Goal: Transaction & Acquisition: Purchase product/service

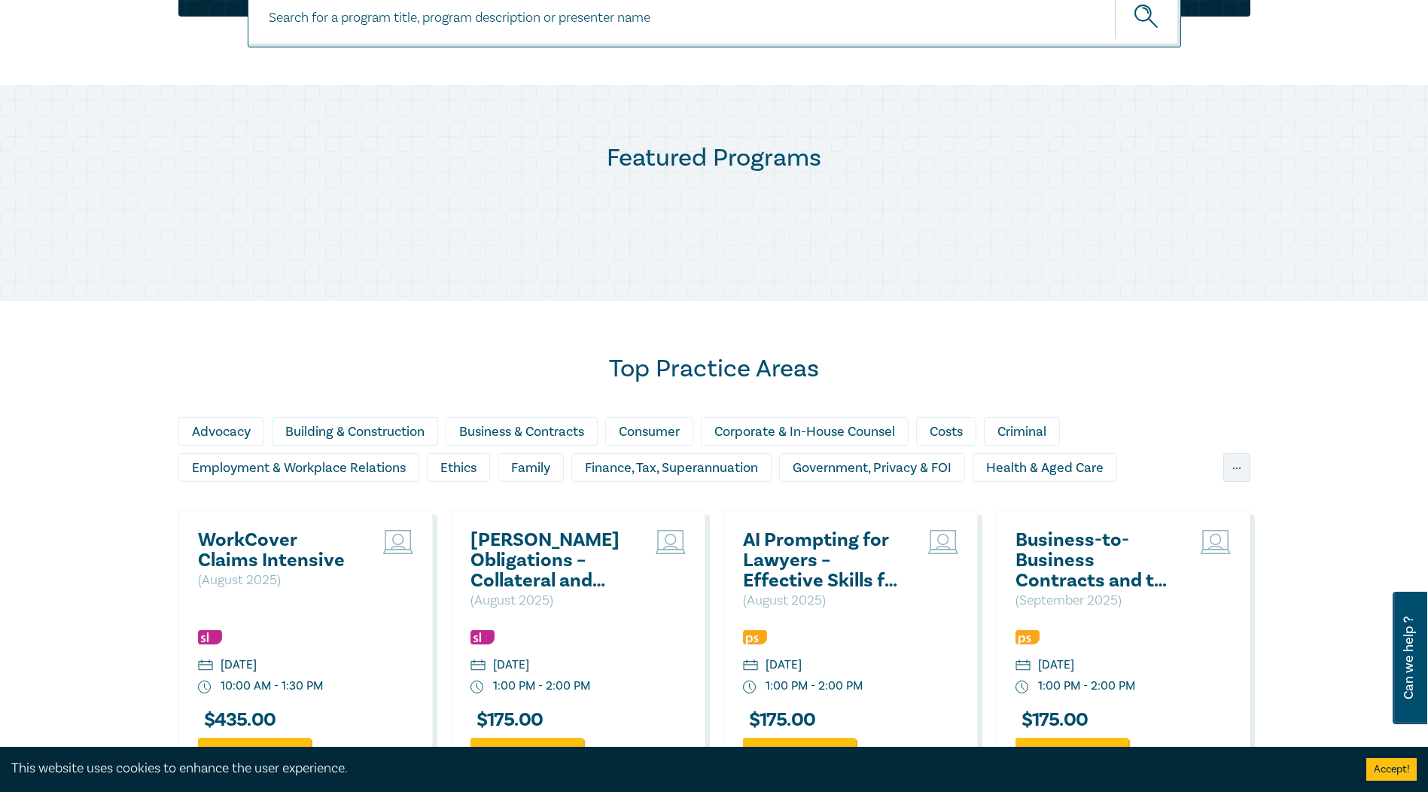
scroll to position [657, 0]
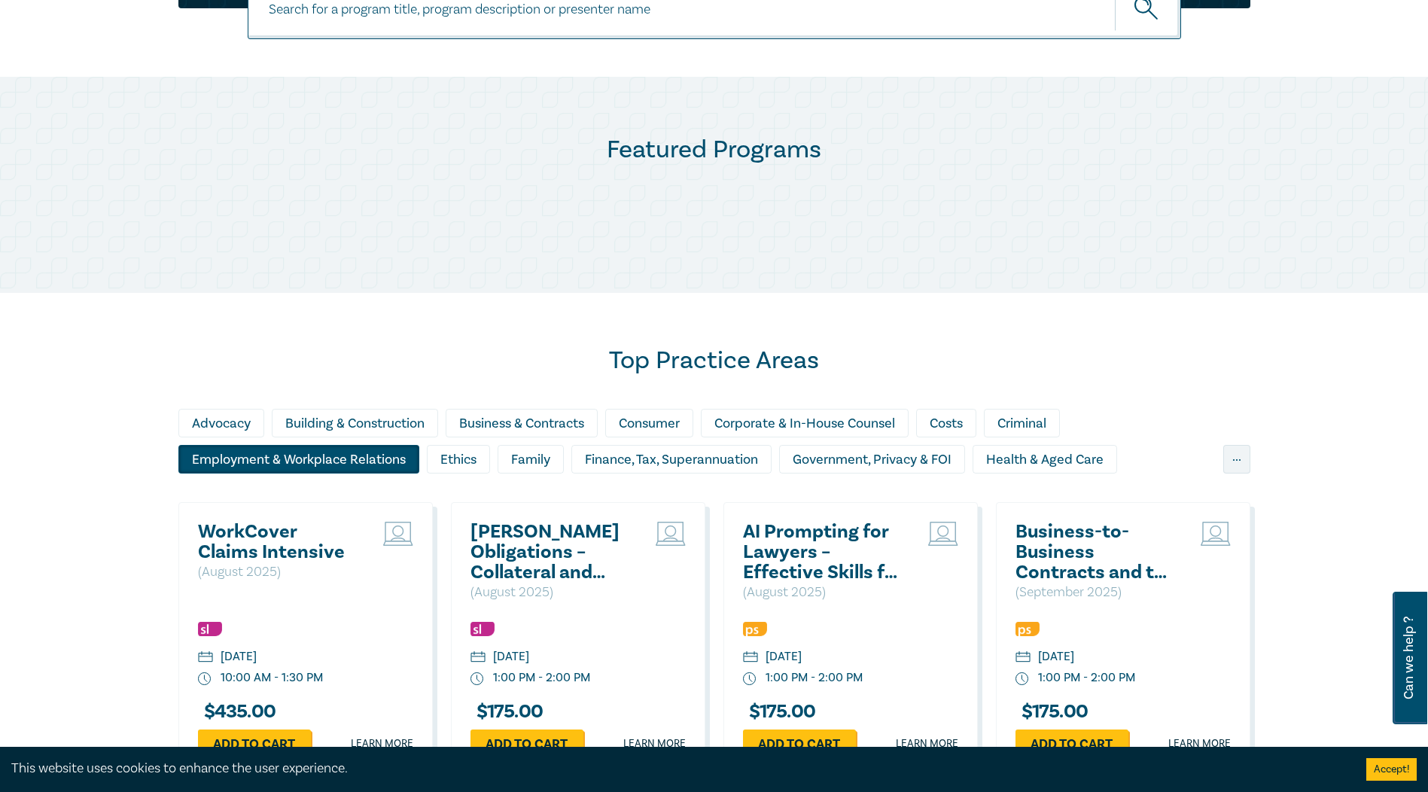
click at [242, 465] on div "Employment & Workplace Relations" at bounding box center [298, 459] width 241 height 29
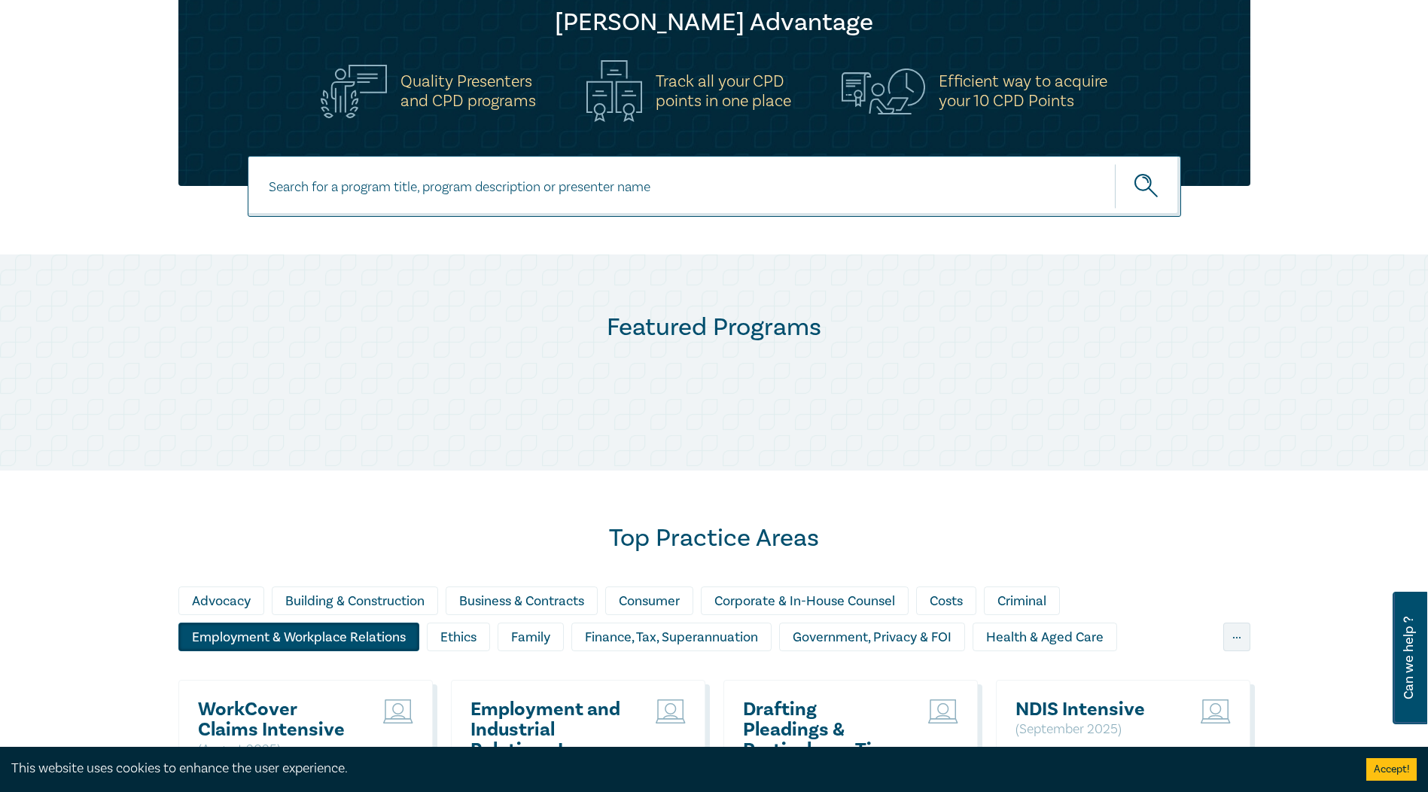
scroll to position [281, 0]
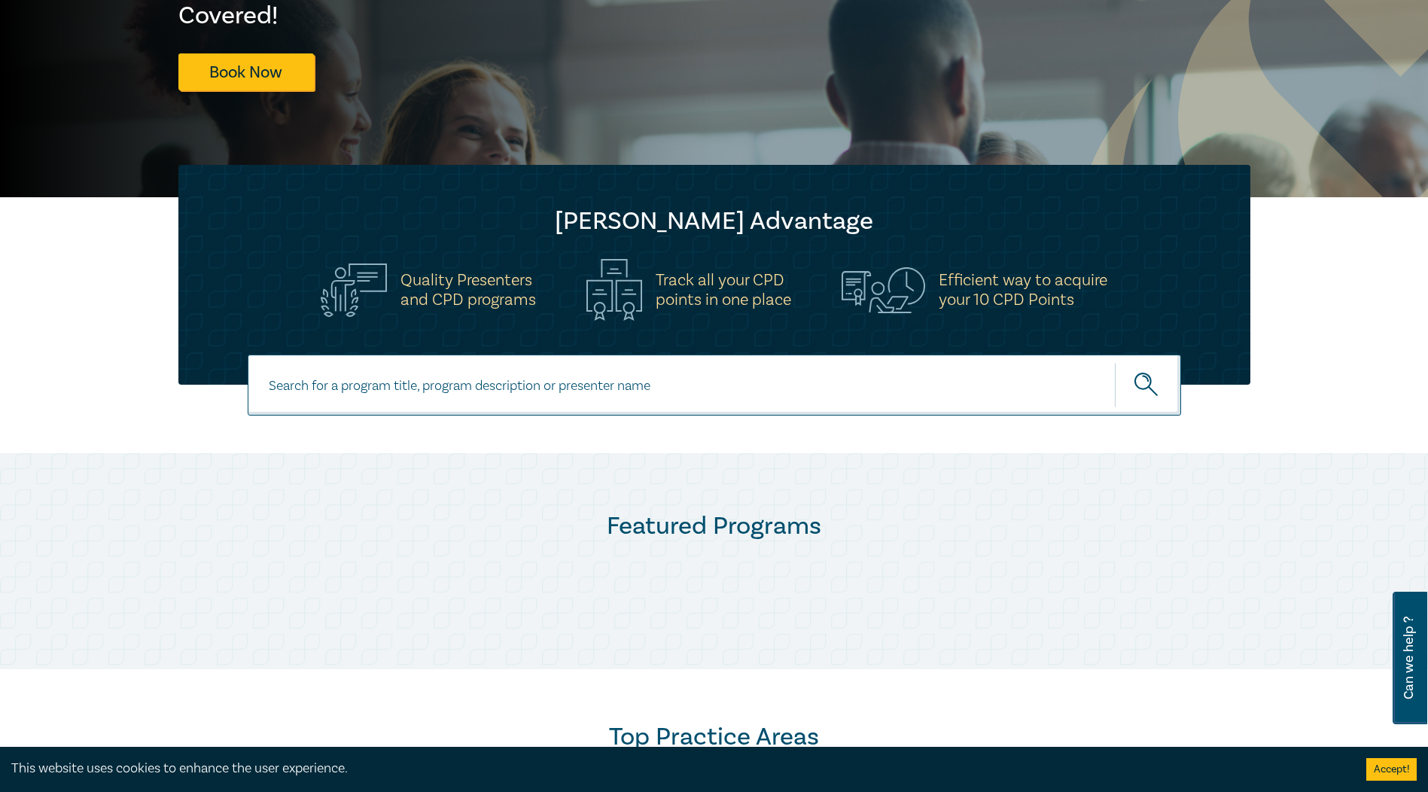
drag, startPoint x: 1140, startPoint y: 389, endPoint x: 1088, endPoint y: 386, distance: 52.1
click at [1139, 389] on icon "submit" at bounding box center [1148, 386] width 26 height 26
click at [345, 387] on input at bounding box center [715, 385] width 934 height 61
type input "wellbeing"
click at [1133, 384] on button "submit" at bounding box center [1148, 385] width 66 height 46
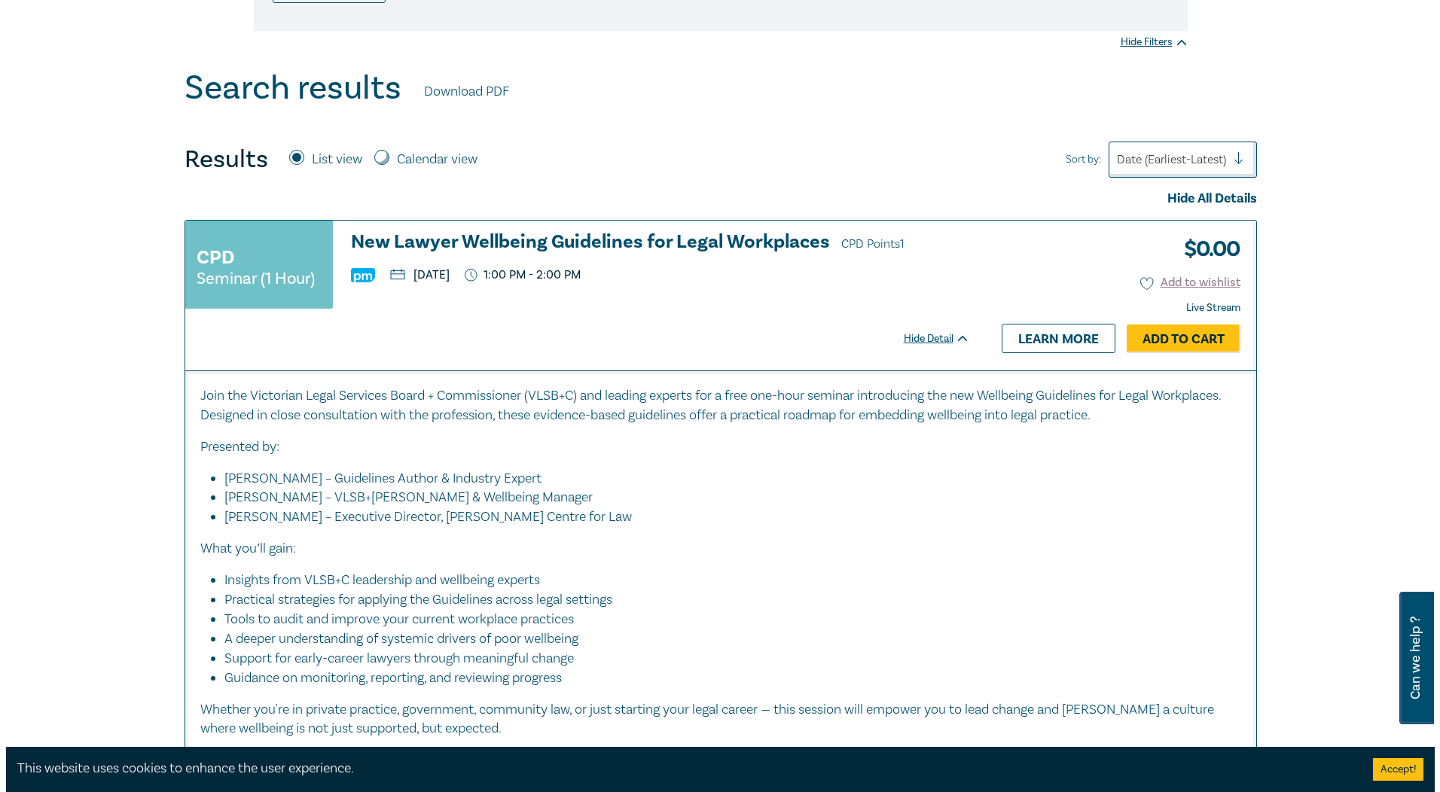
scroll to position [377, 0]
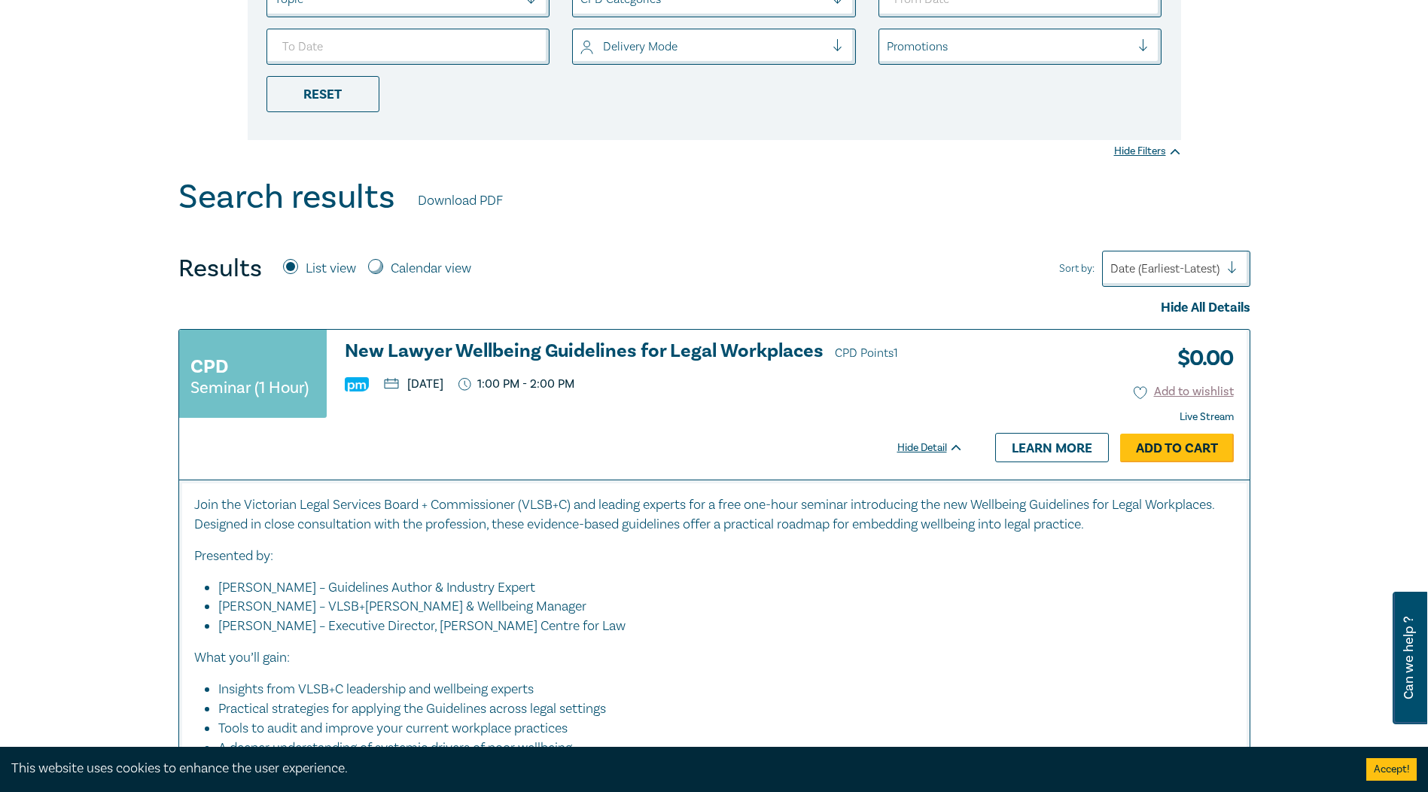
click at [1152, 452] on link "Add to Cart" at bounding box center [1178, 448] width 114 height 29
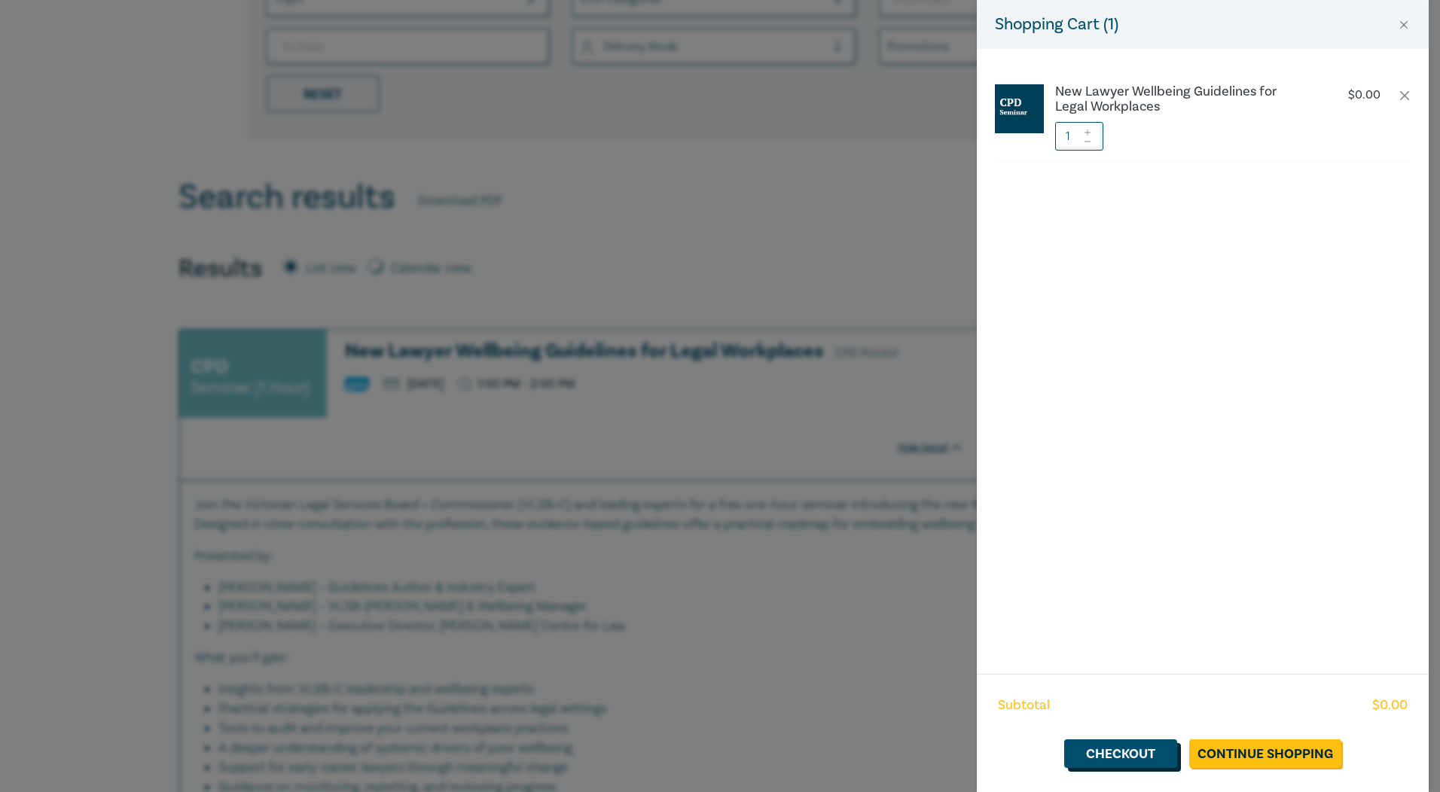
click at [1169, 755] on link "Checkout" at bounding box center [1120, 753] width 113 height 29
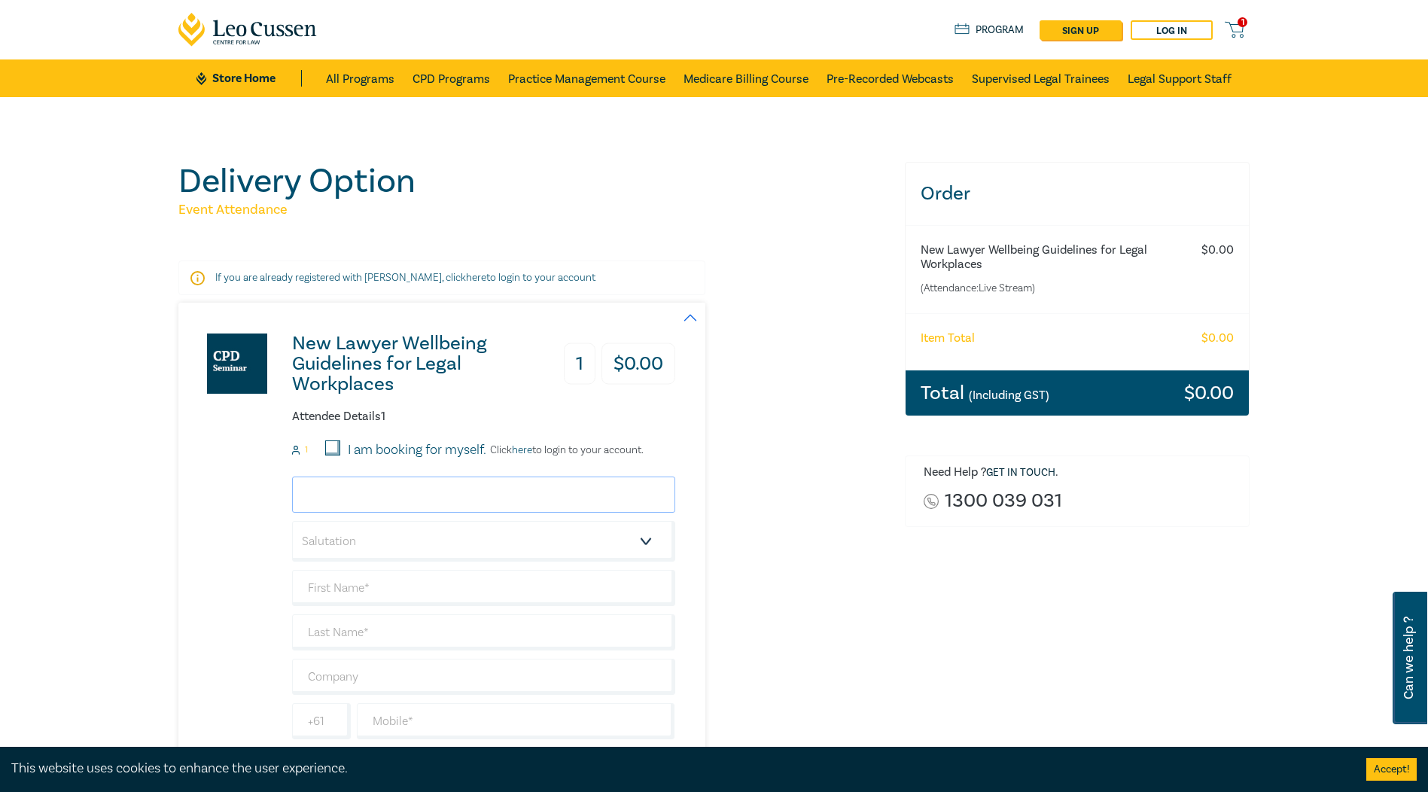
click at [391, 495] on input "email" at bounding box center [483, 495] width 383 height 36
click at [338, 451] on input "I am booking for myself." at bounding box center [332, 448] width 15 height 15
checkbox input "true"
click at [351, 493] on input "email" at bounding box center [483, 495] width 383 height 36
type input "[PERSON_NAME][EMAIL_ADDRESS][DOMAIN_NAME]"
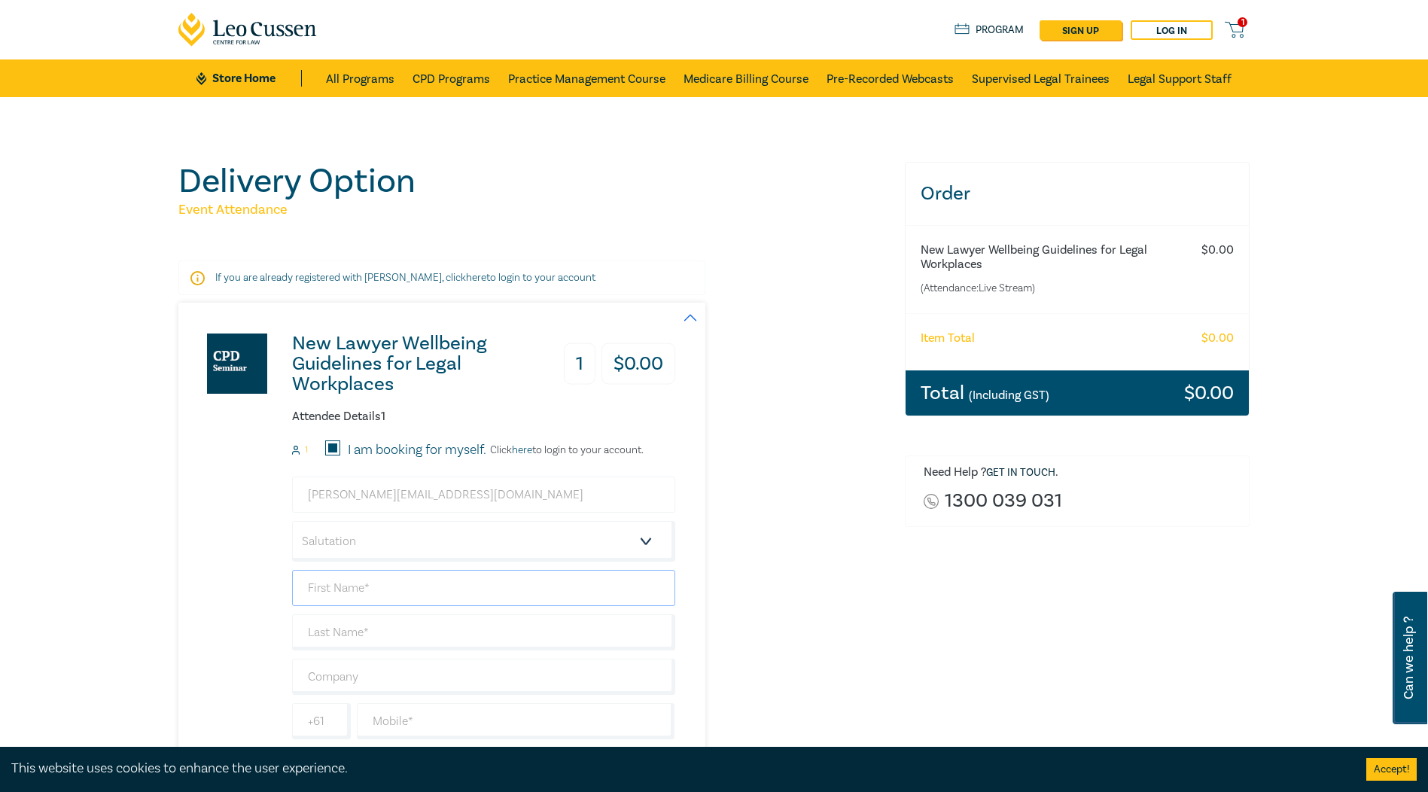
type input "Andrew"
type input "Padanyi"
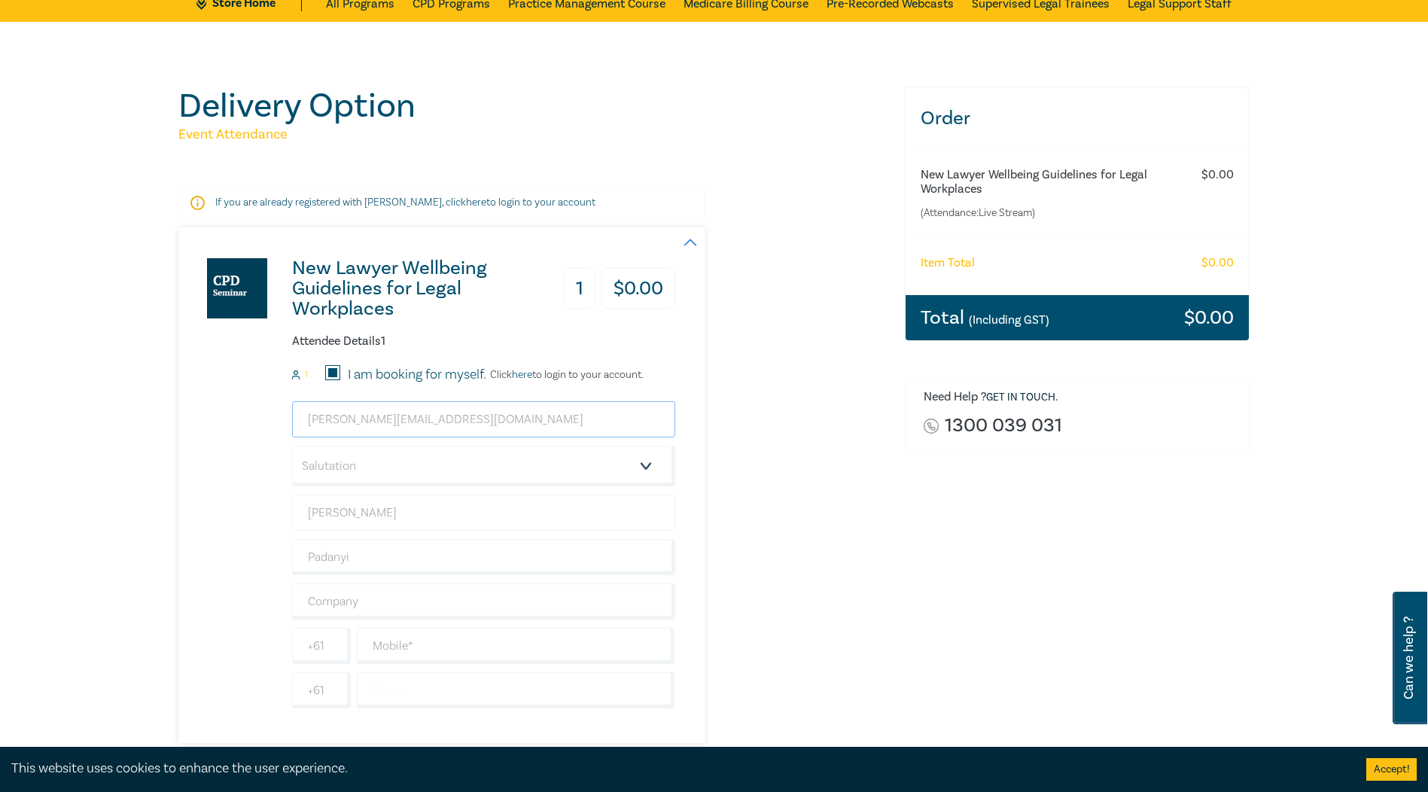
scroll to position [151, 0]
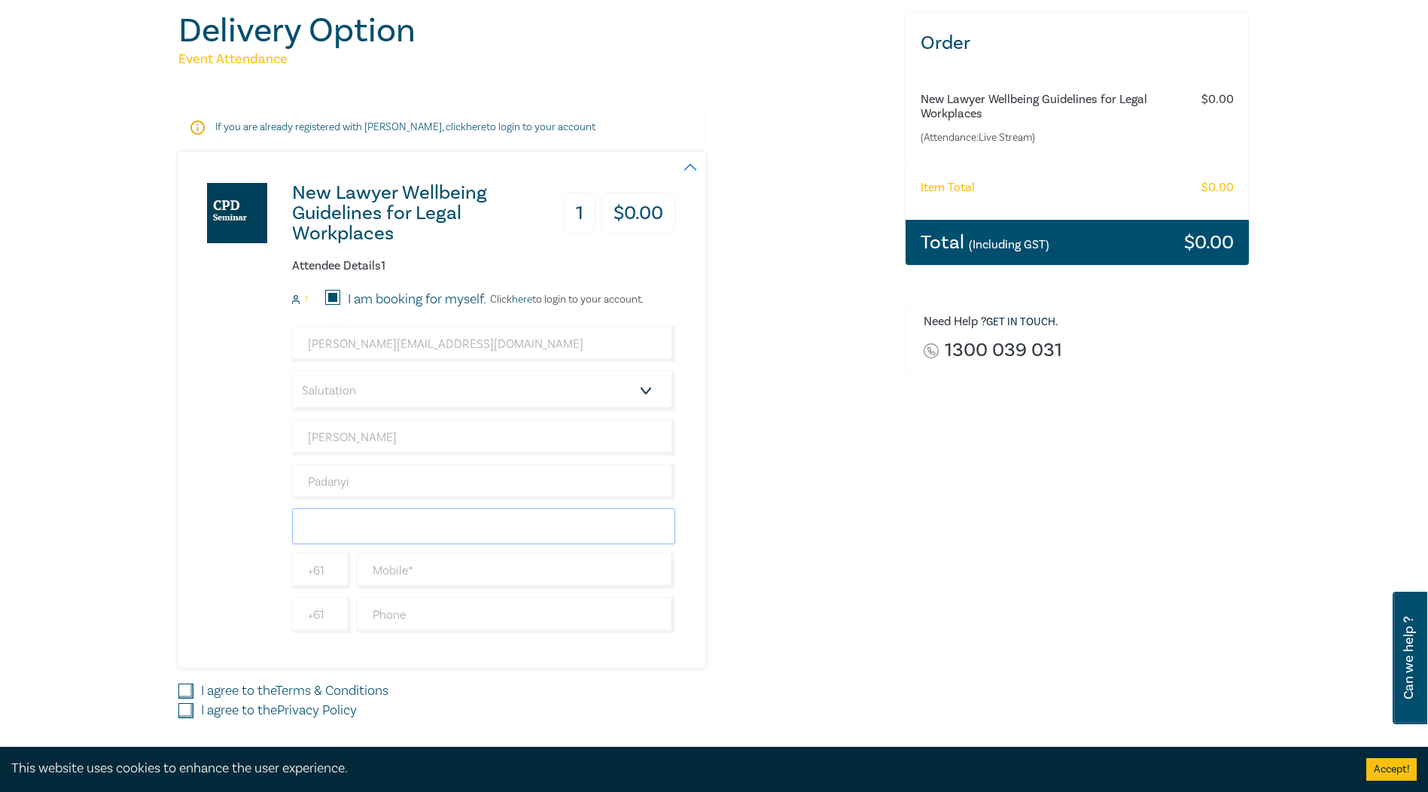
click at [394, 538] on input "text" at bounding box center [483, 526] width 383 height 36
type input "Energy Safe Victoria"
click at [411, 575] on input "text" at bounding box center [516, 571] width 319 height 36
type input "0409894458"
click at [194, 685] on div "I agree to the Terms & Conditions" at bounding box center [532, 691] width 709 height 20
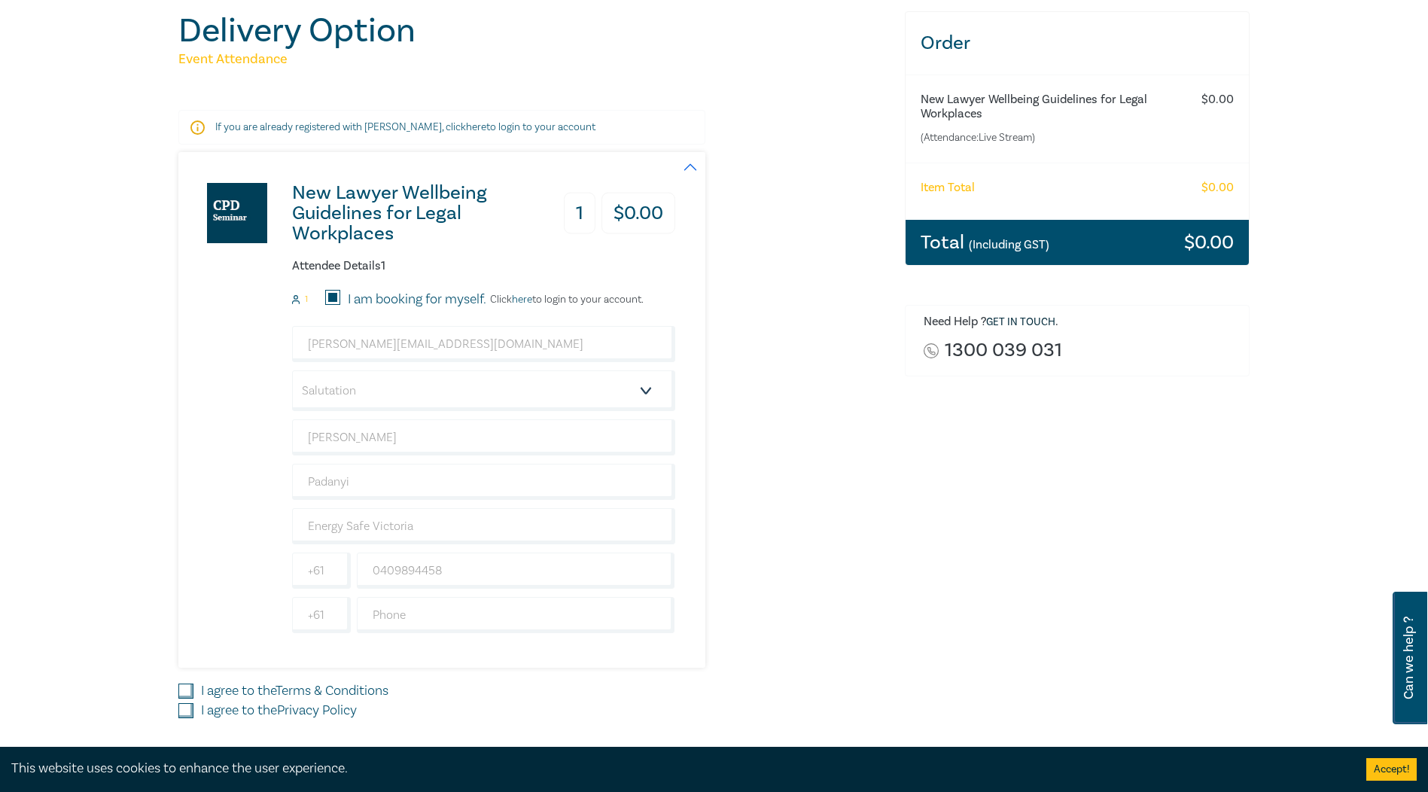
click at [187, 691] on input "I agree to the Terms & Conditions" at bounding box center [185, 691] width 15 height 15
checkbox input "true"
click at [187, 708] on input "I agree to the Privacy Policy" at bounding box center [185, 710] width 15 height 15
checkbox input "true"
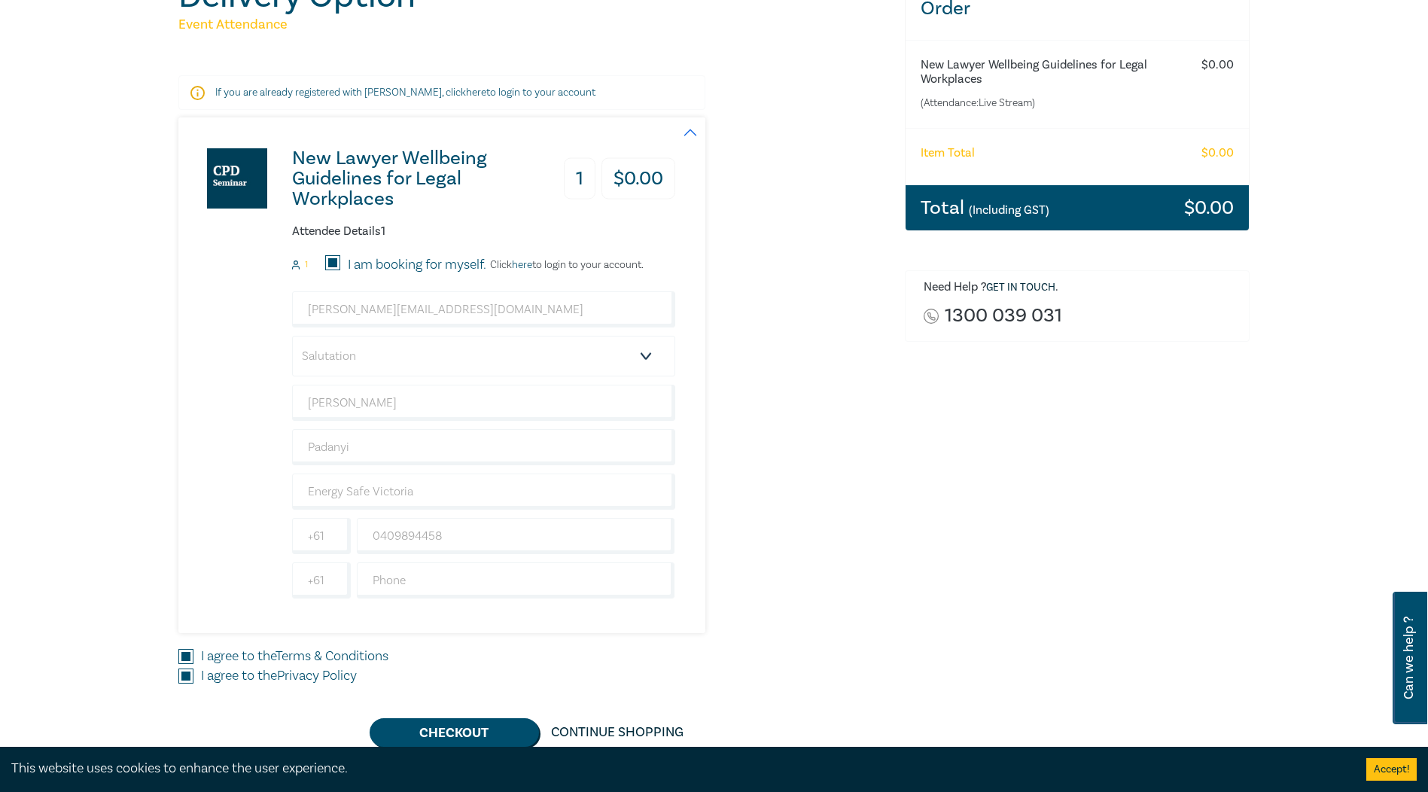
scroll to position [226, 0]
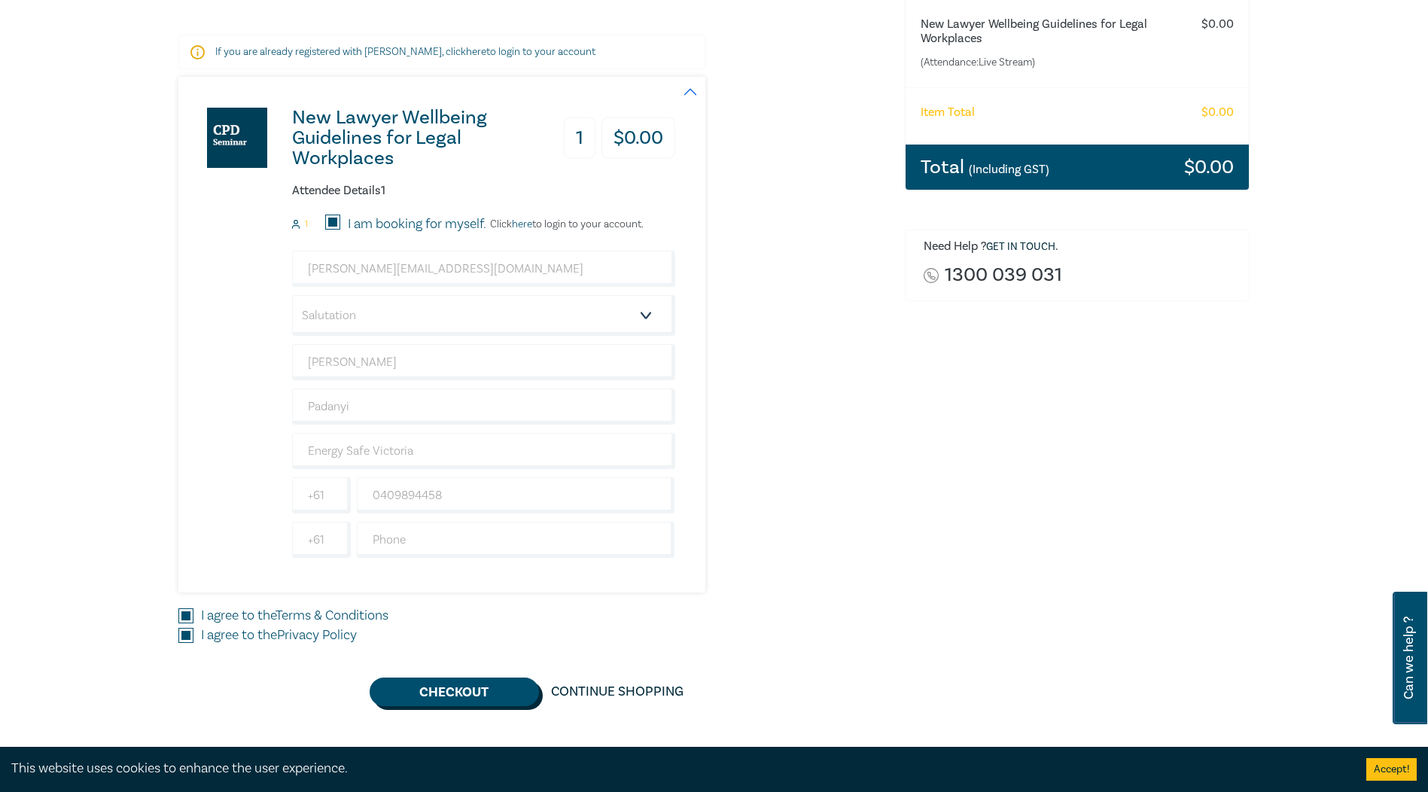
click at [431, 691] on button "Checkout" at bounding box center [454, 692] width 169 height 29
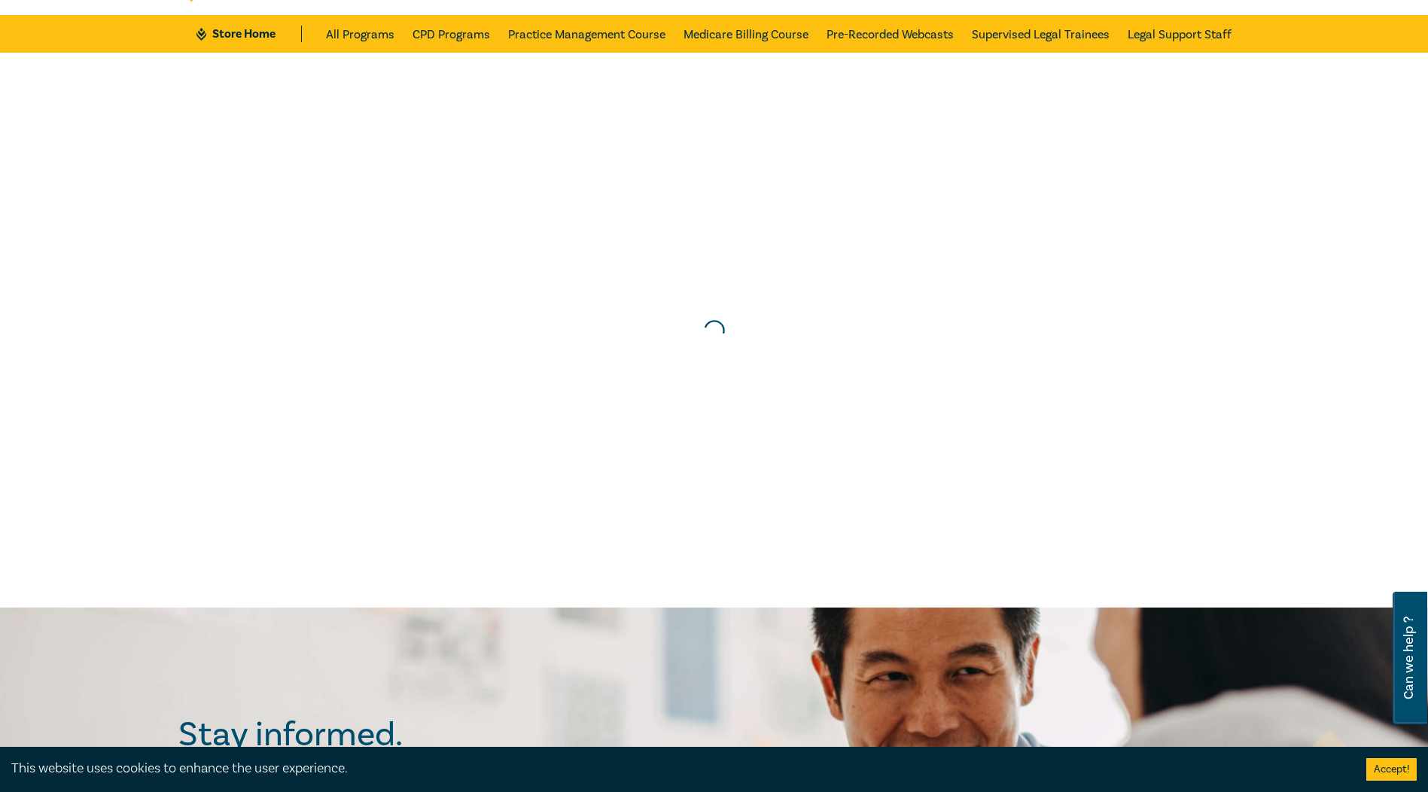
scroll to position [0, 0]
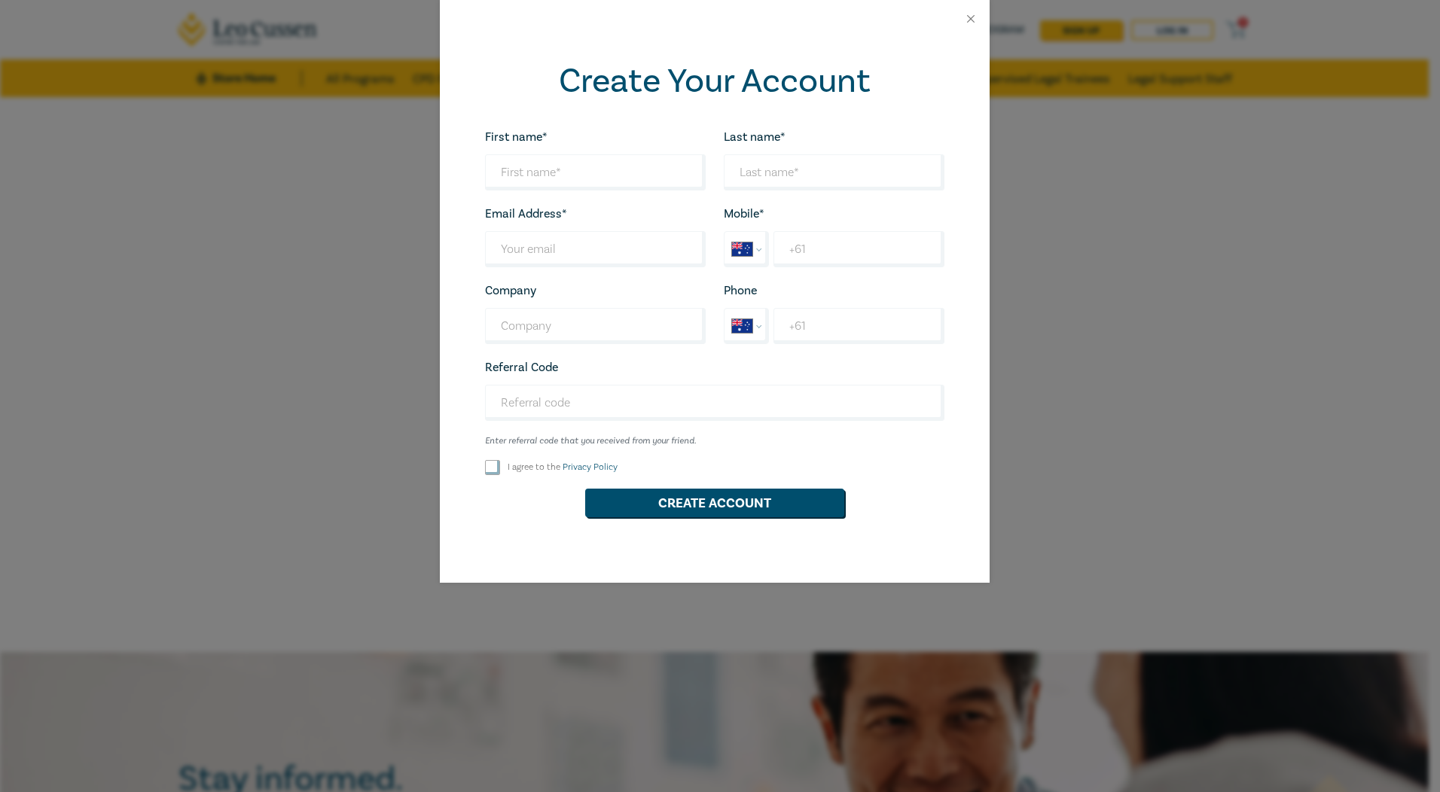
select select "AU"
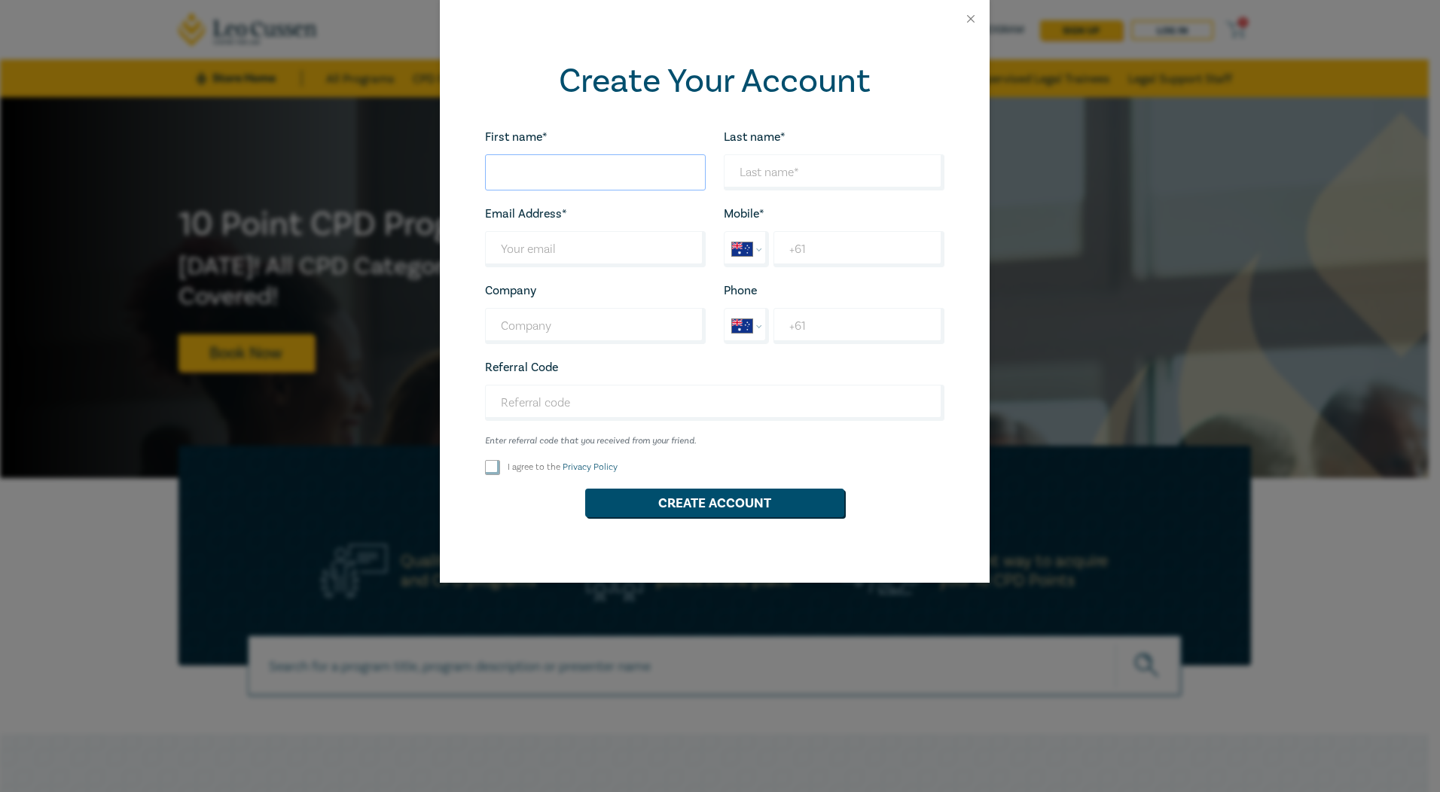
click at [619, 163] on input "First name*" at bounding box center [595, 172] width 221 height 36
type input "Andrew"
type input "Padanyi"
type input "Energy Safe Victoria"
click at [581, 255] on input "Last name*" at bounding box center [595, 249] width 221 height 36
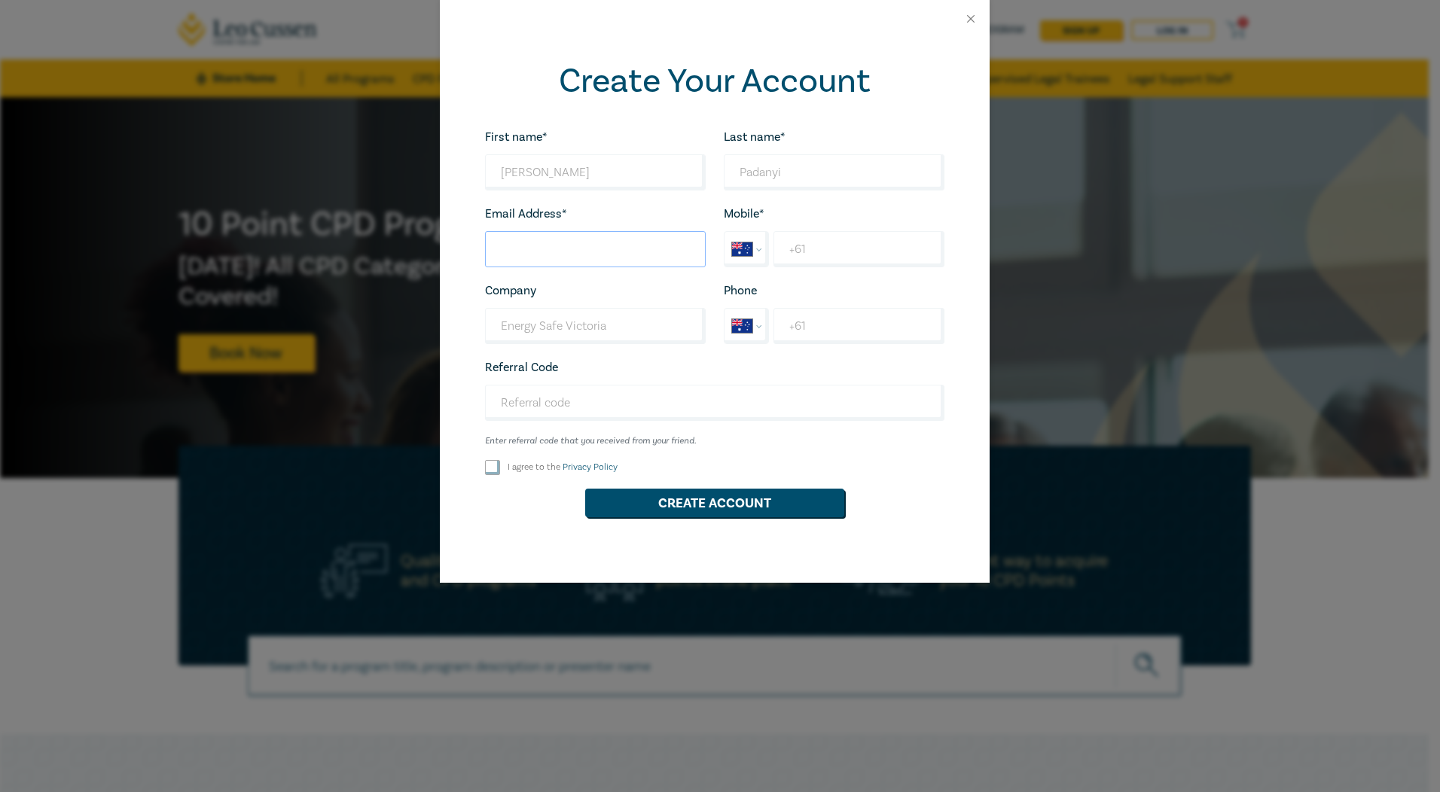
type input "andrew.padanyi@energysafe.vic.gov.au"
click at [815, 258] on input "+61" at bounding box center [858, 249] width 170 height 36
type input "+61 409 894 458"
click at [833, 332] on input "+61" at bounding box center [858, 326] width 170 height 36
type input "+61 3 9203 9772"
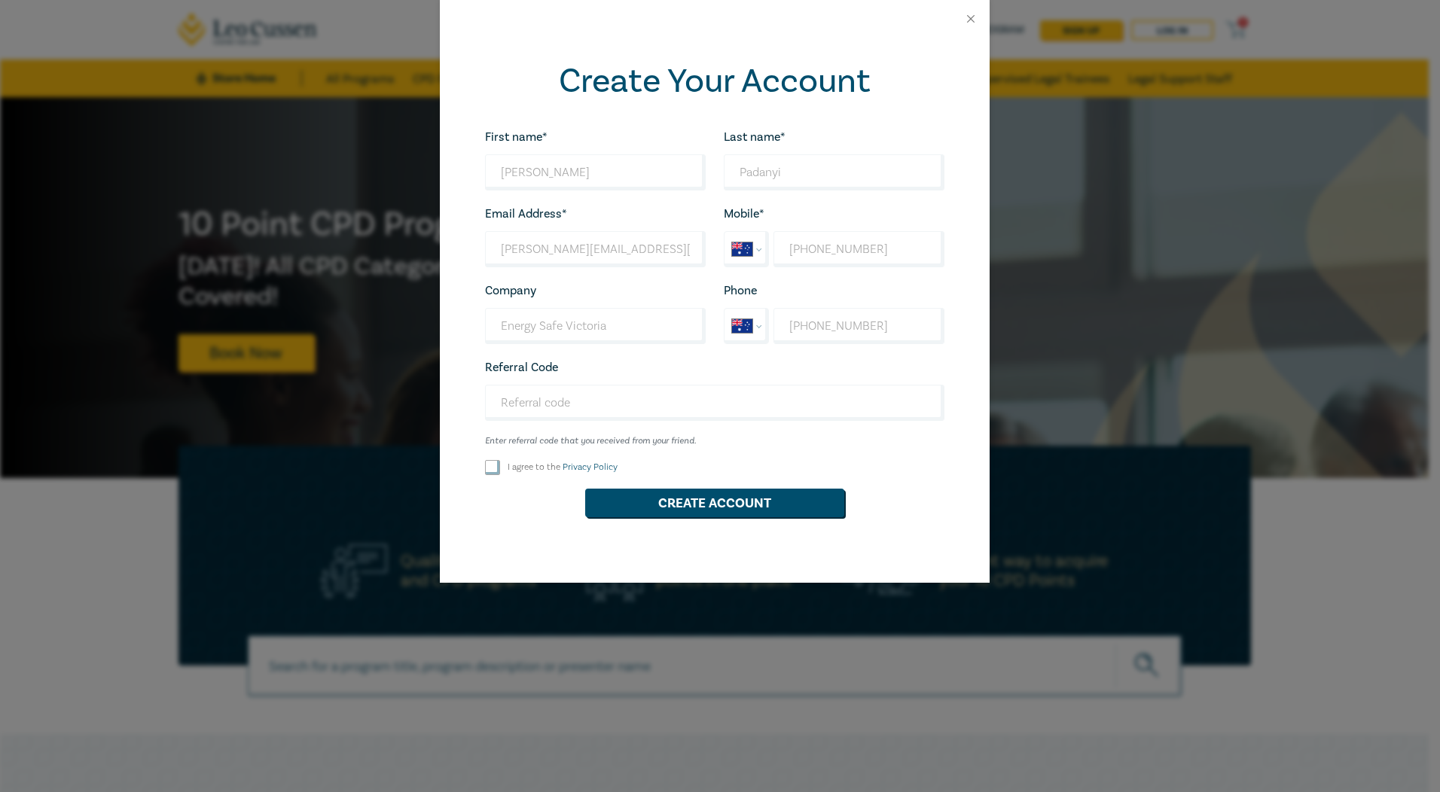
click at [492, 474] on input "I agree to the Privacy Policy" at bounding box center [492, 467] width 15 height 15
checkbox input "true"
click at [675, 504] on button "Create Account" at bounding box center [714, 503] width 259 height 29
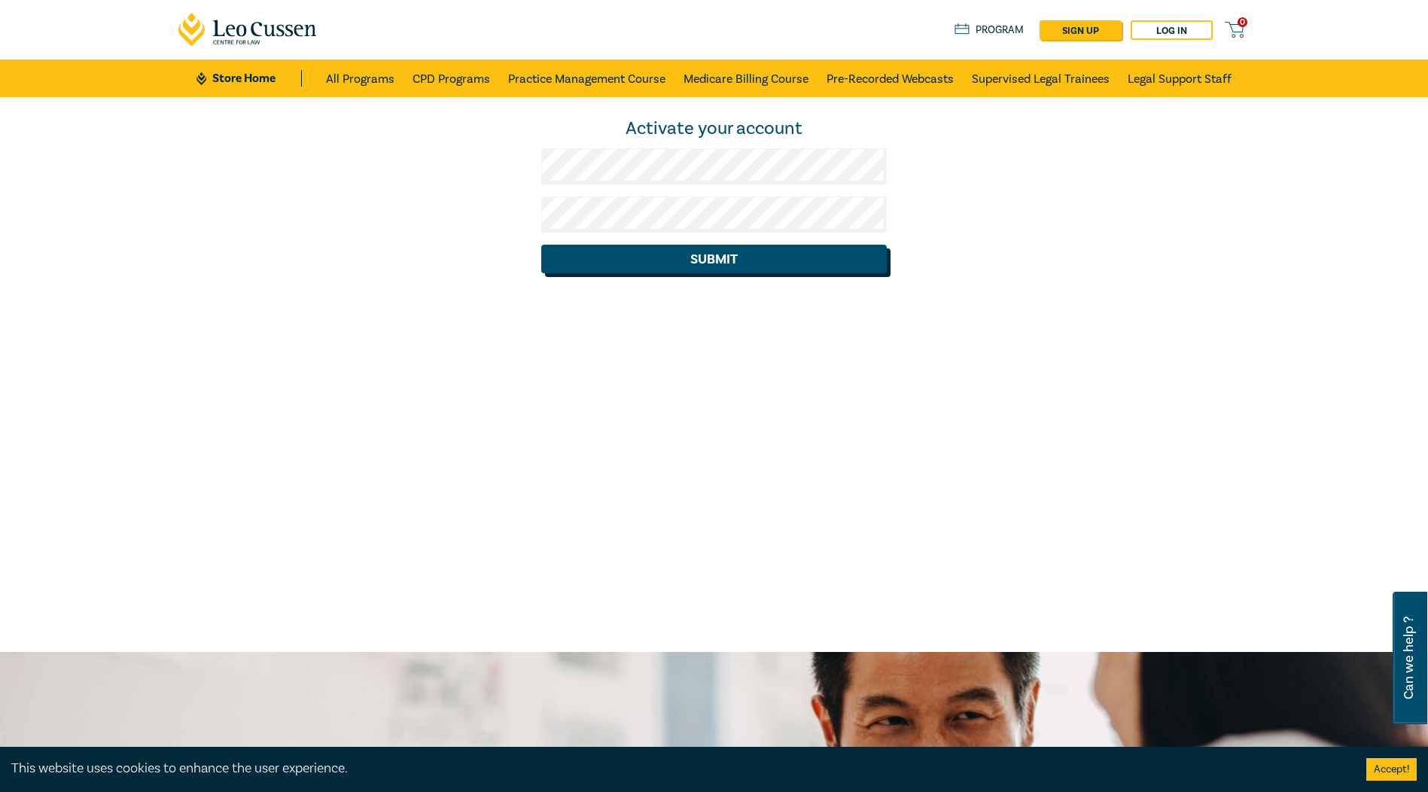
click at [776, 259] on button "Submit" at bounding box center [714, 259] width 346 height 29
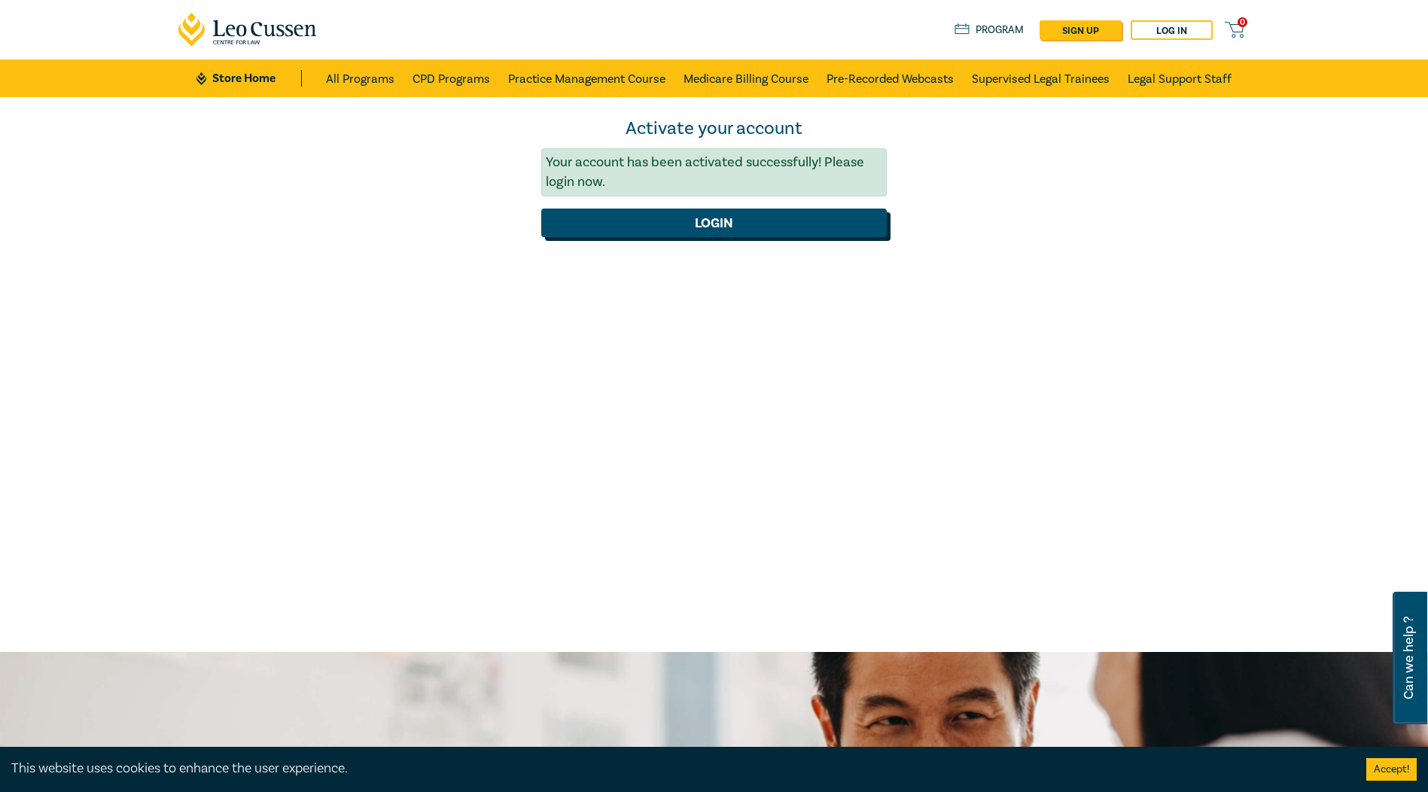
click at [738, 225] on button "Login" at bounding box center [714, 223] width 346 height 29
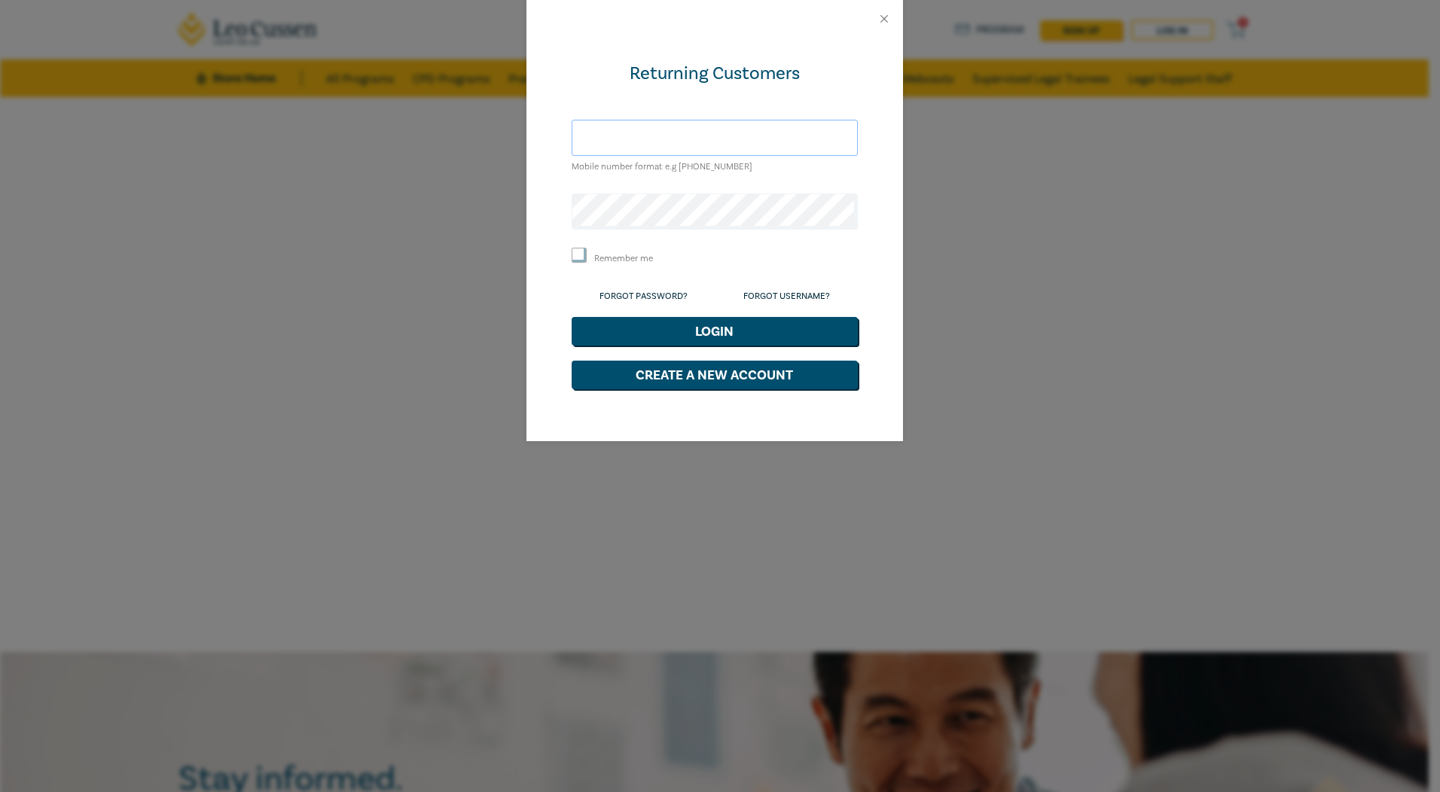
click at [641, 140] on input "text" at bounding box center [715, 138] width 286 height 36
type input "andrew.padanyi@energysafe.vic.gov.au"
click at [581, 256] on input "Remember me" at bounding box center [579, 255] width 15 height 15
checkbox input "true"
click at [709, 335] on button "Login" at bounding box center [715, 331] width 286 height 29
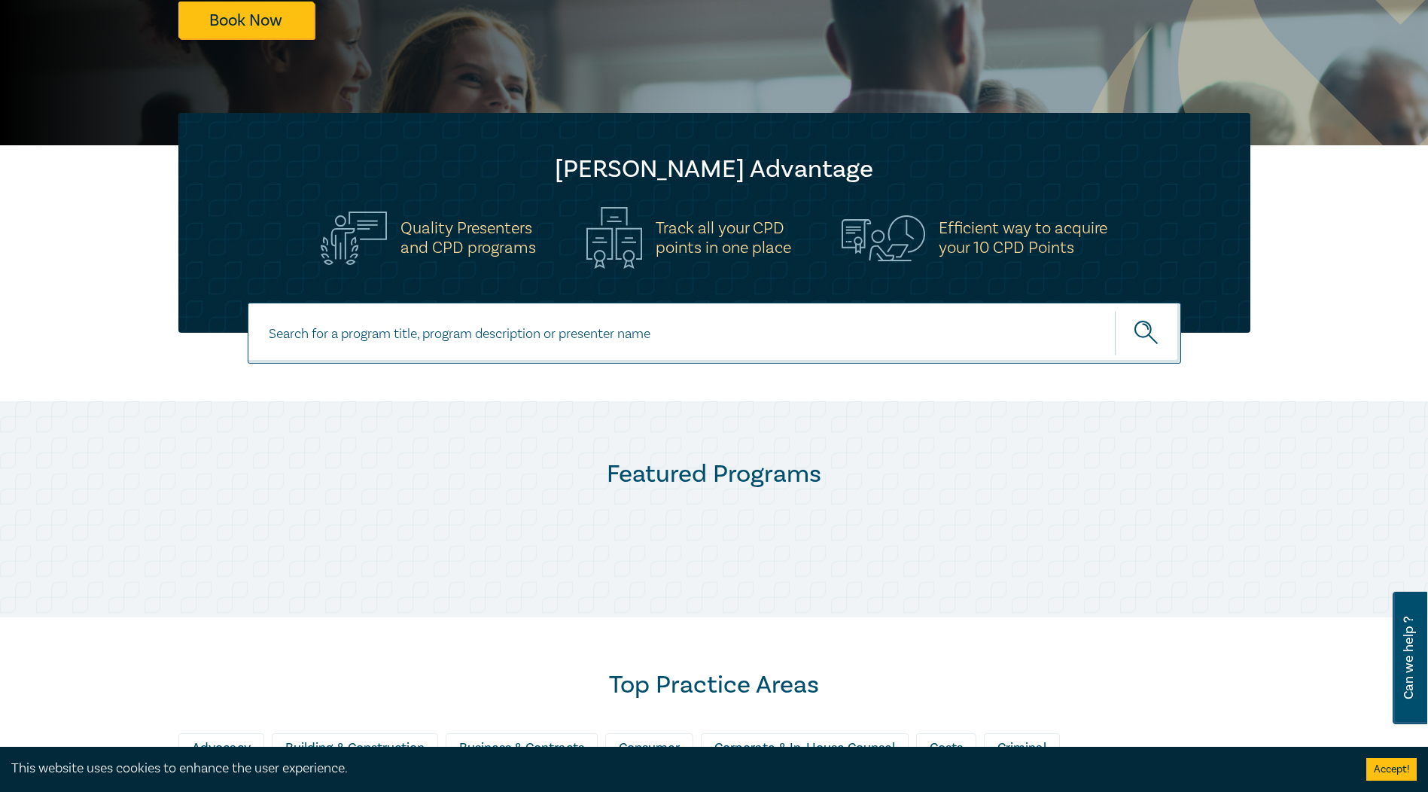
scroll to position [301, 0]
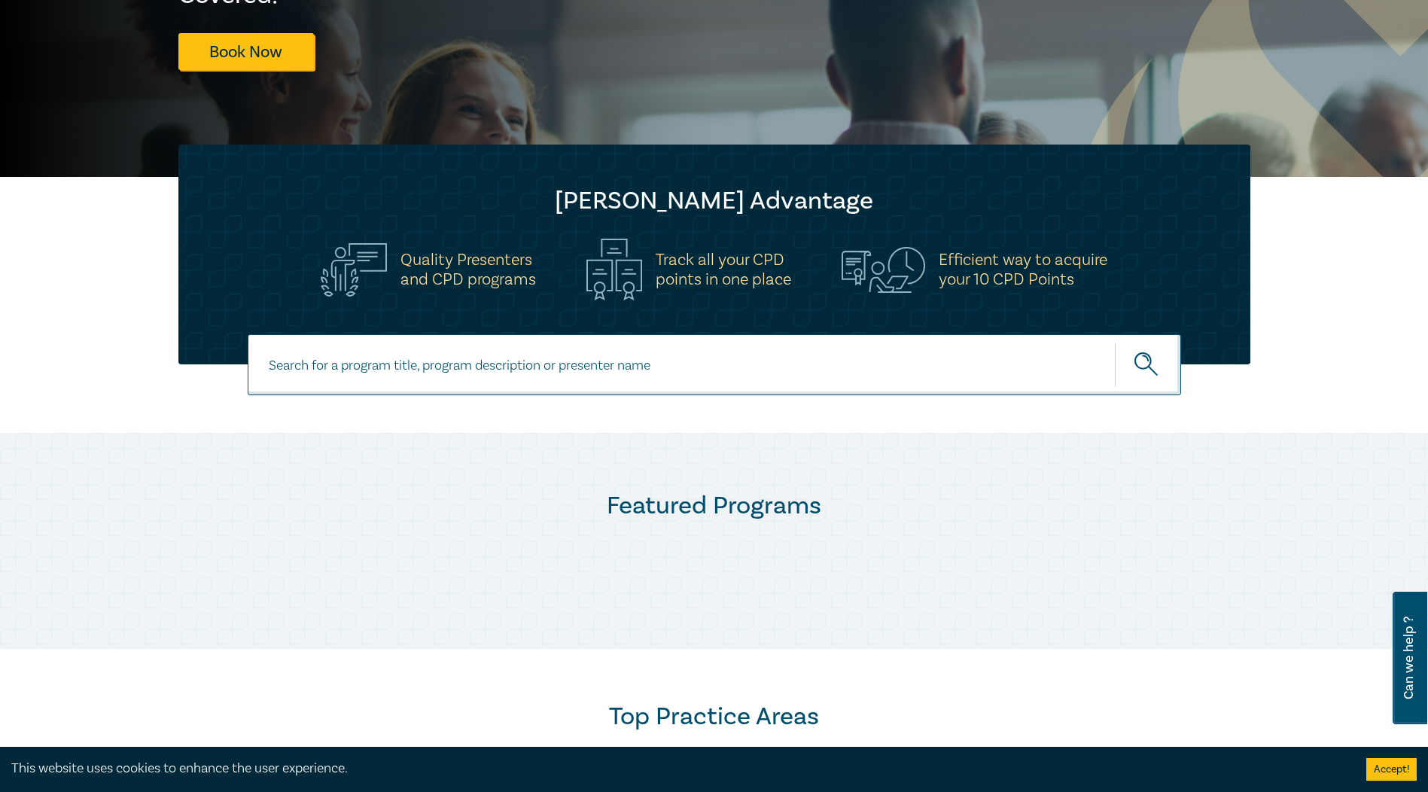
click at [443, 349] on input at bounding box center [715, 364] width 934 height 61
type input "wellbeing"
click at [1153, 361] on icon "submit" at bounding box center [1148, 365] width 26 height 26
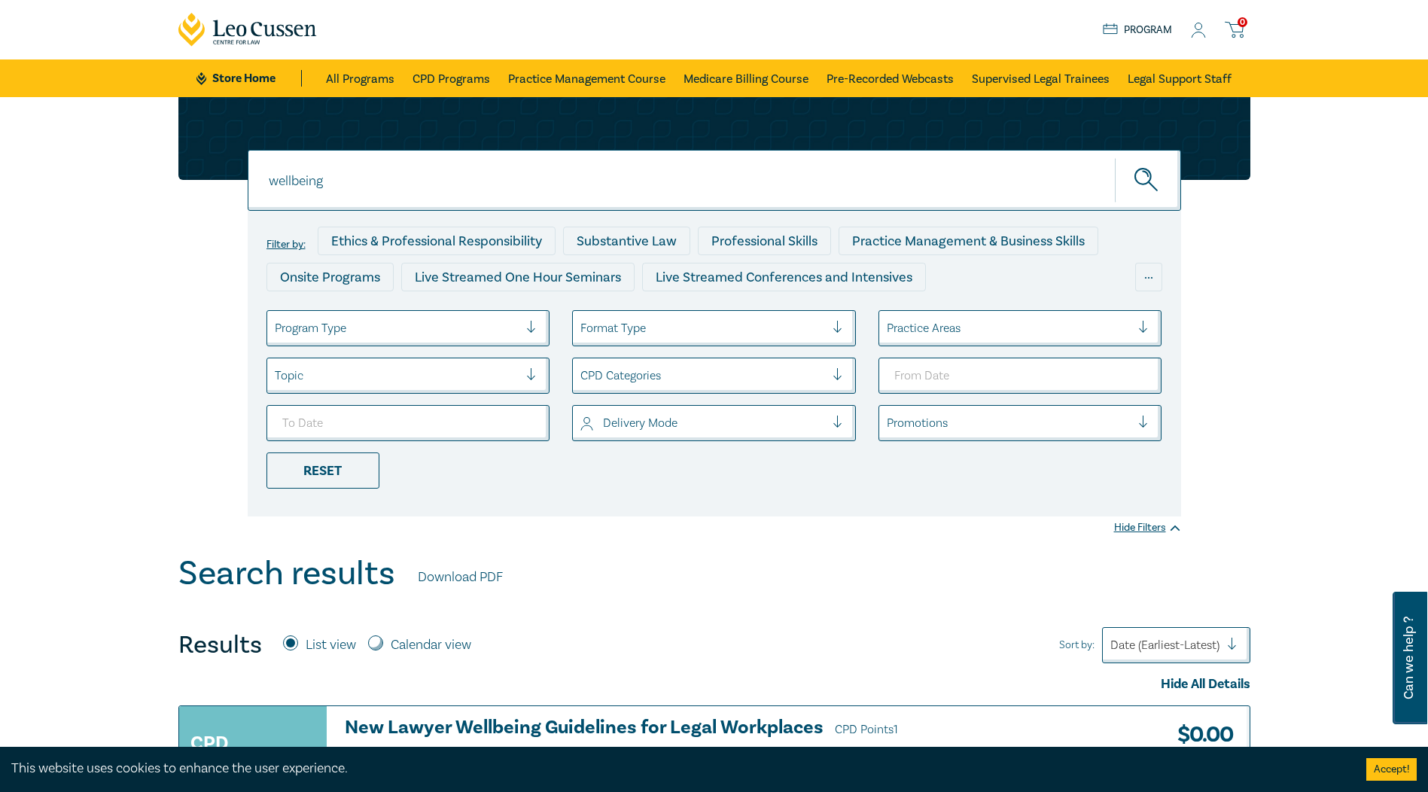
click at [1202, 32] on icon at bounding box center [1200, 34] width 14 height 5
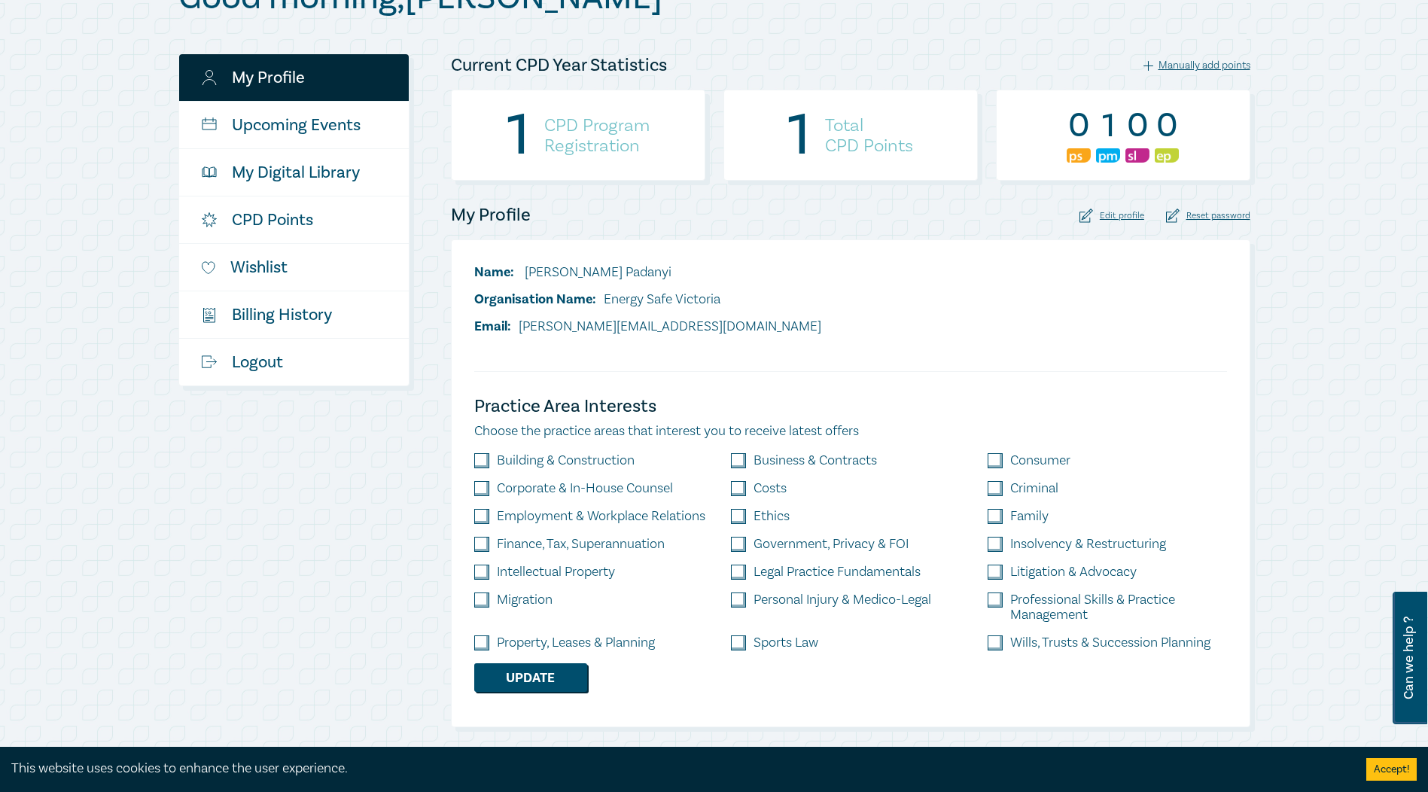
scroll to position [151, 0]
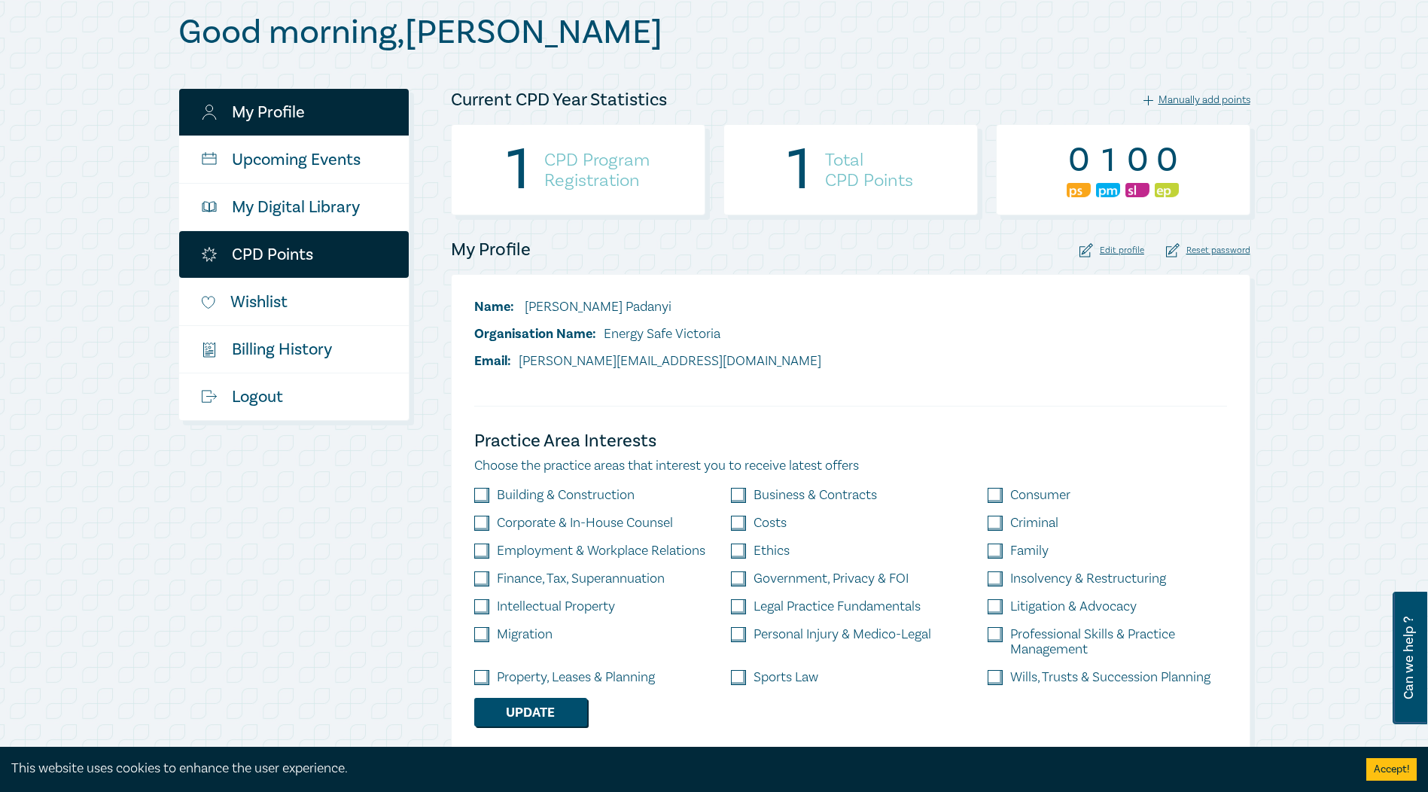
click at [282, 258] on link "CPD Points" at bounding box center [294, 254] width 230 height 47
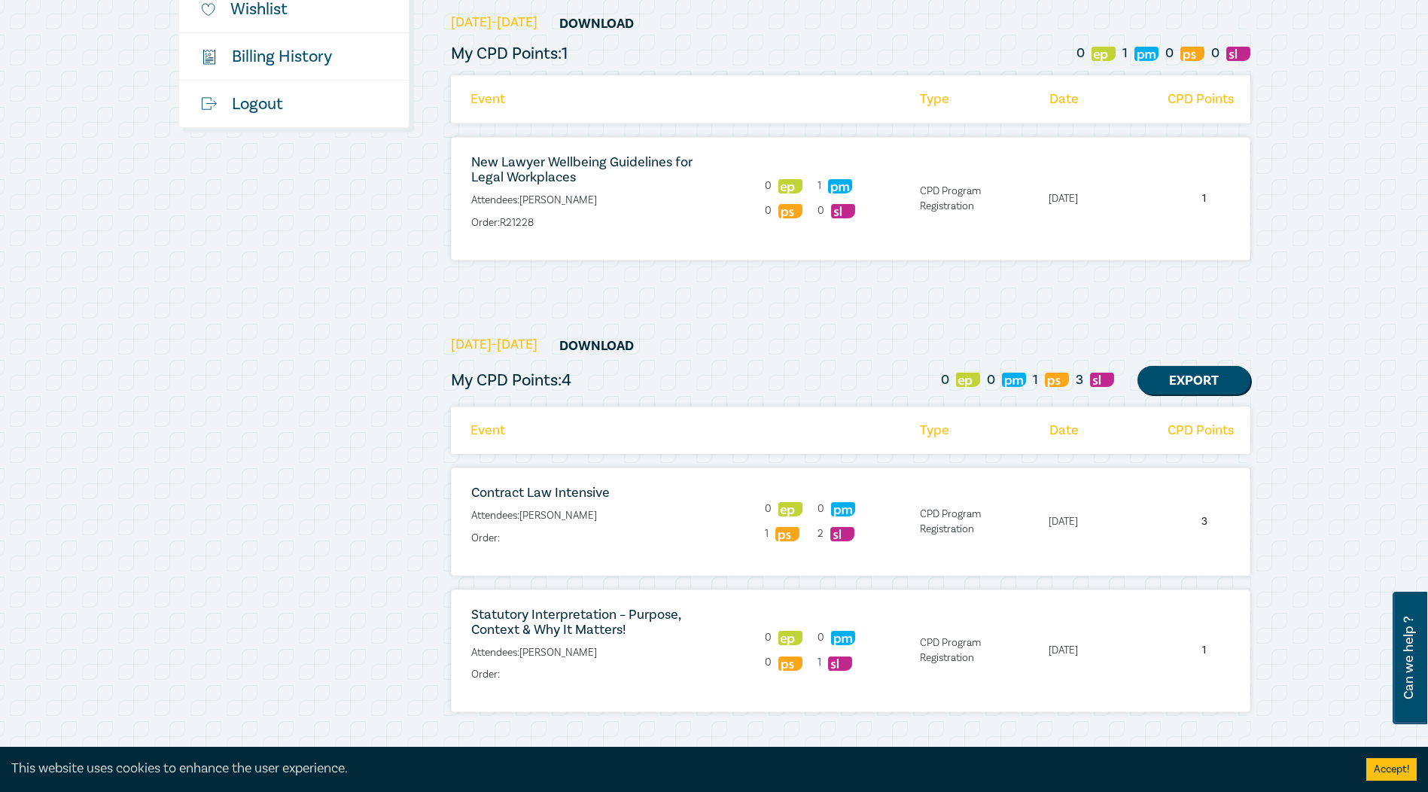
scroll to position [452, 0]
